Goal: Information Seeking & Learning: Learn about a topic

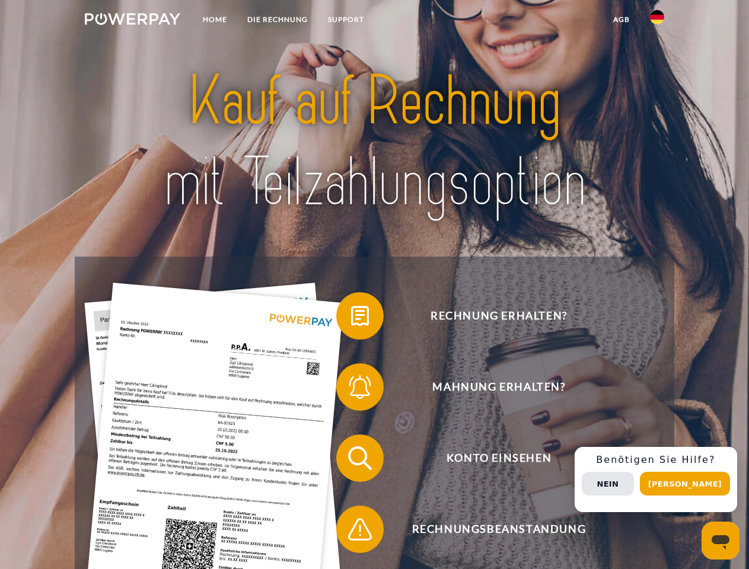
click at [132, 21] on img at bounding box center [132, 19] width 95 height 12
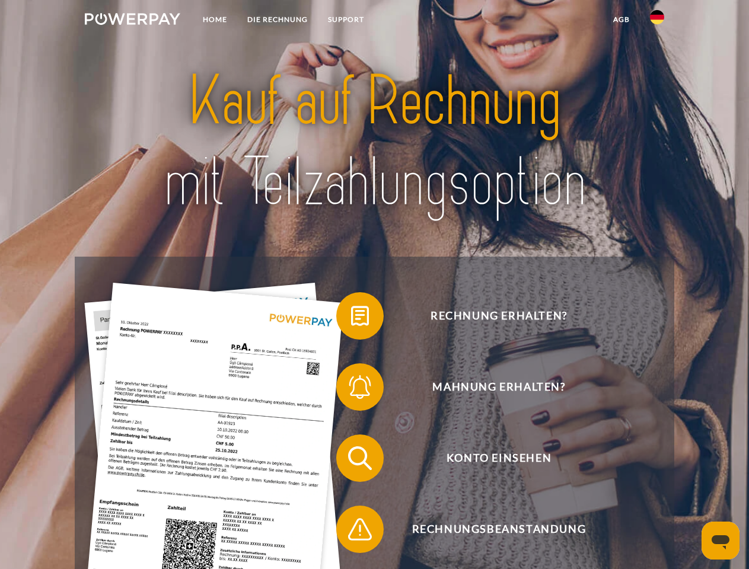
click at [657, 21] on img at bounding box center [657, 17] width 14 height 14
click at [621, 20] on link "agb" at bounding box center [621, 19] width 37 height 21
click at [351, 318] on span at bounding box center [341, 315] width 59 height 59
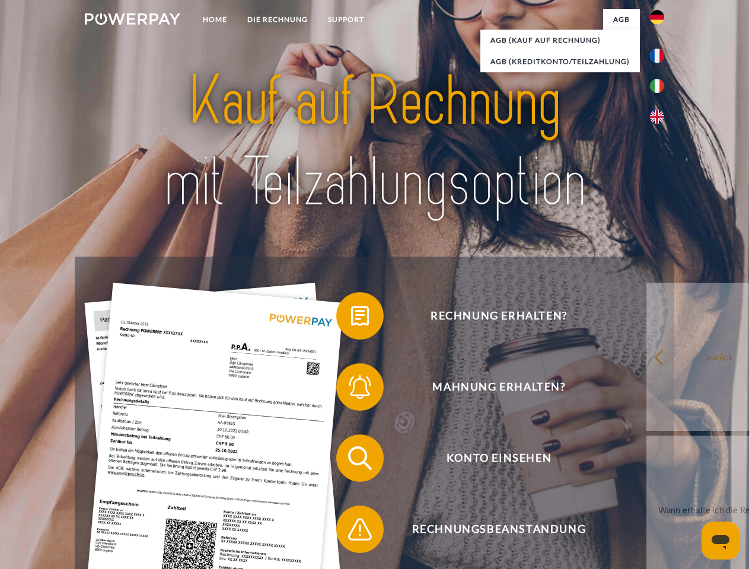
click at [351, 389] on div "Rechnung erhalten? Mahnung erhalten? Konto einsehen" at bounding box center [374, 494] width 599 height 474
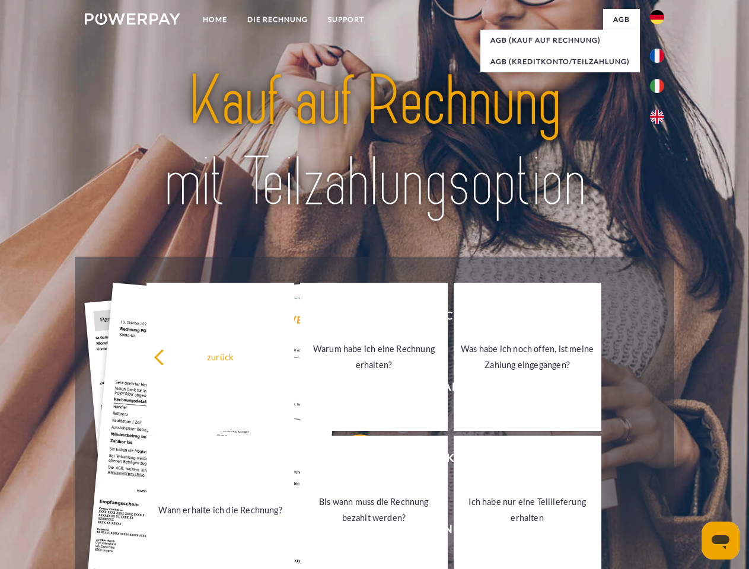
click at [351, 461] on link "Bis wann muss die Rechnung bezahlt werden?" at bounding box center [374, 510] width 148 height 148
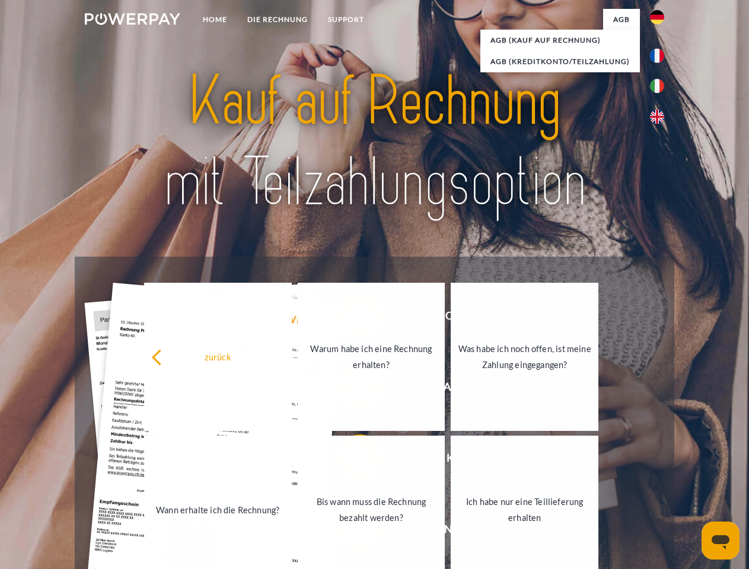
click at [451, 532] on link "Ich habe nur eine Teillieferung erhalten" at bounding box center [525, 510] width 148 height 148
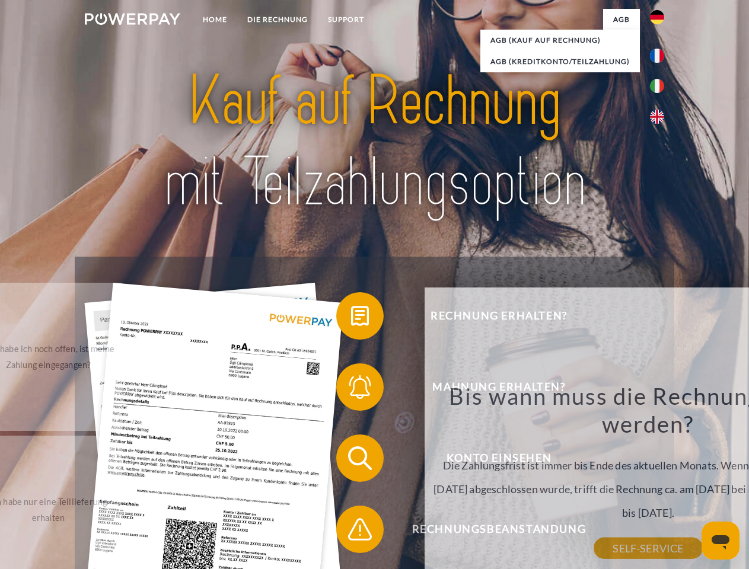
click at [660, 480] on div "Rechnung erhalten? Mahnung erhalten? Konto einsehen" at bounding box center [374, 494] width 599 height 474
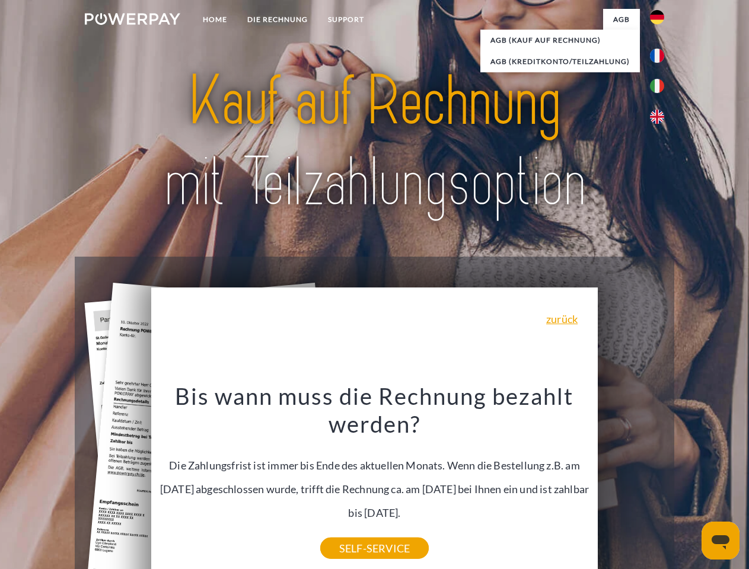
click at [631, 482] on span "Konto einsehen" at bounding box center [498, 458] width 290 height 47
click at [689, 484] on header "Home DIE RECHNUNG SUPPORT" at bounding box center [374, 409] width 749 height 819
